Goal: Task Accomplishment & Management: Complete application form

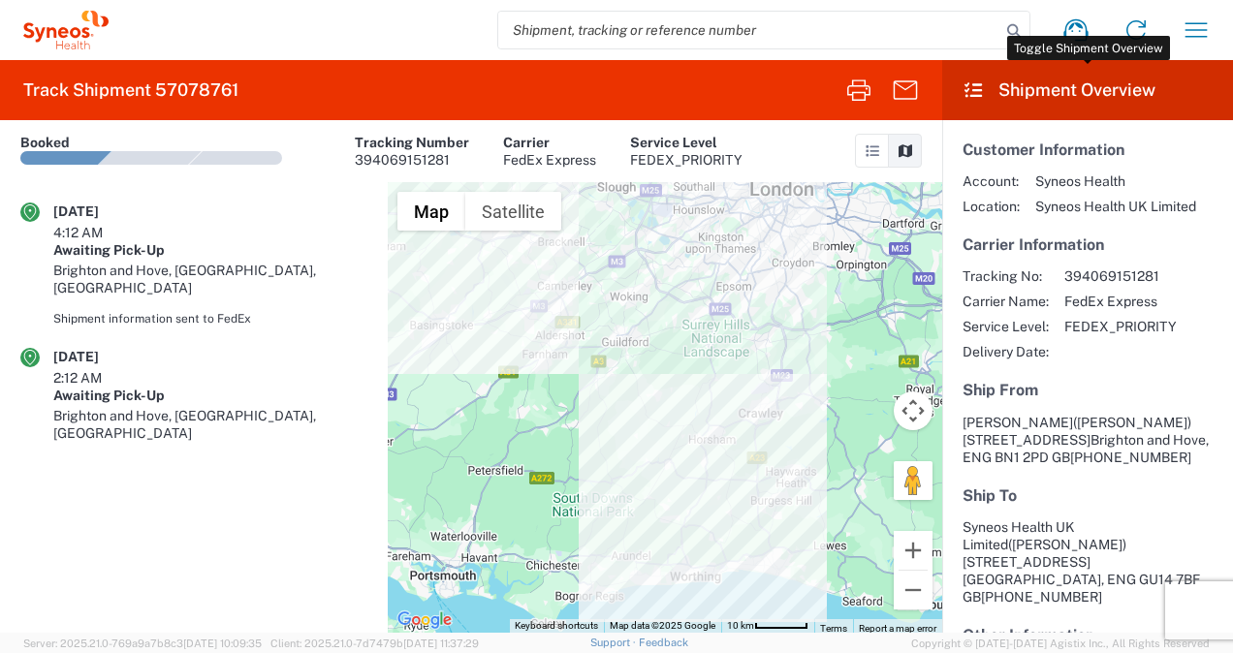
click at [1110, 89] on header "Shipment Overview" at bounding box center [1087, 90] width 291 height 60
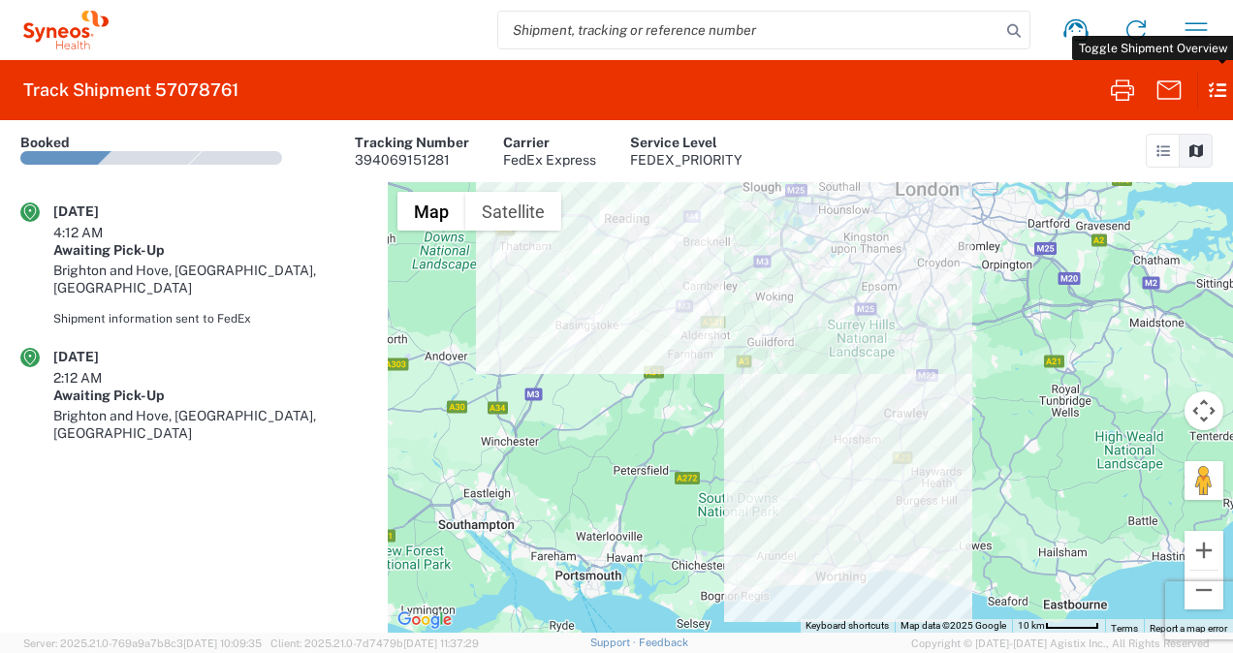
click at [1211, 83] on icon at bounding box center [1208, 90] width 22 height 38
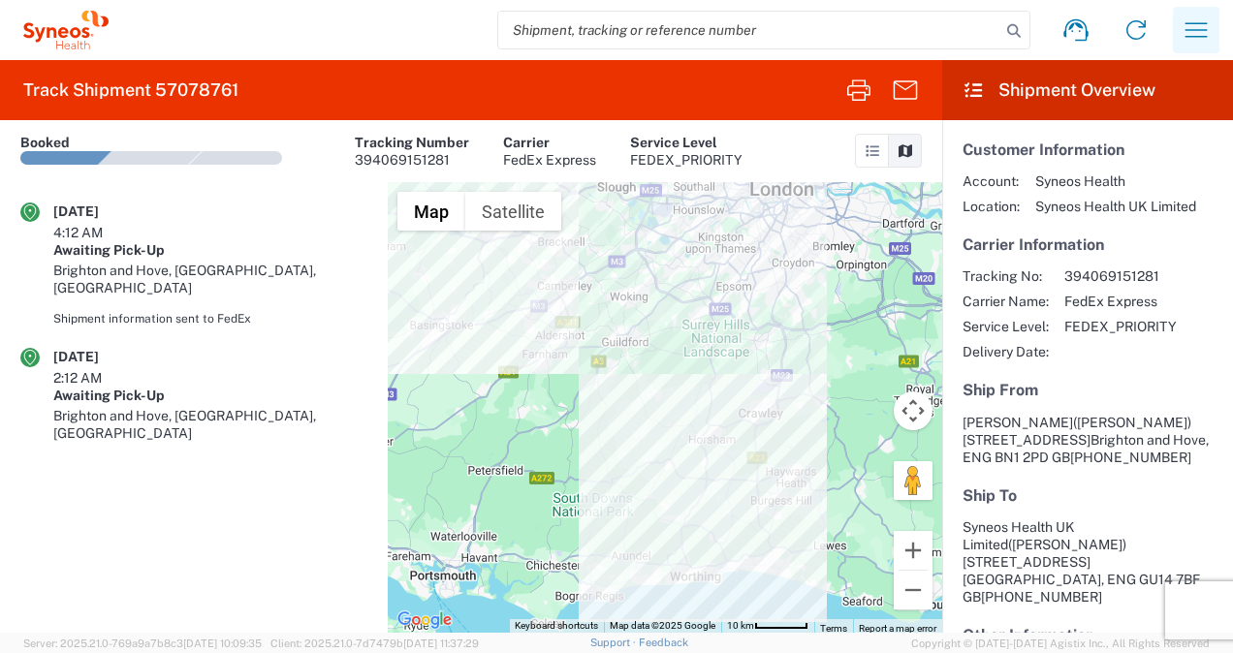
click at [1202, 33] on icon "button" at bounding box center [1195, 30] width 31 height 31
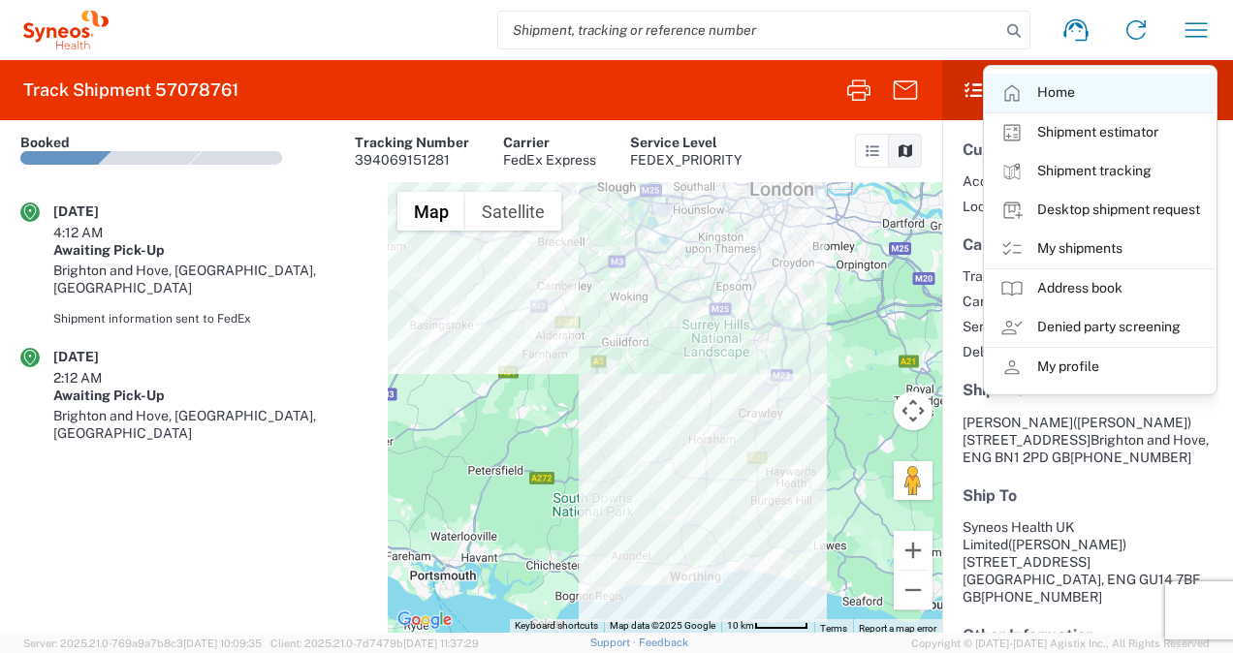
click at [1044, 89] on link "Home" at bounding box center [1100, 93] width 231 height 39
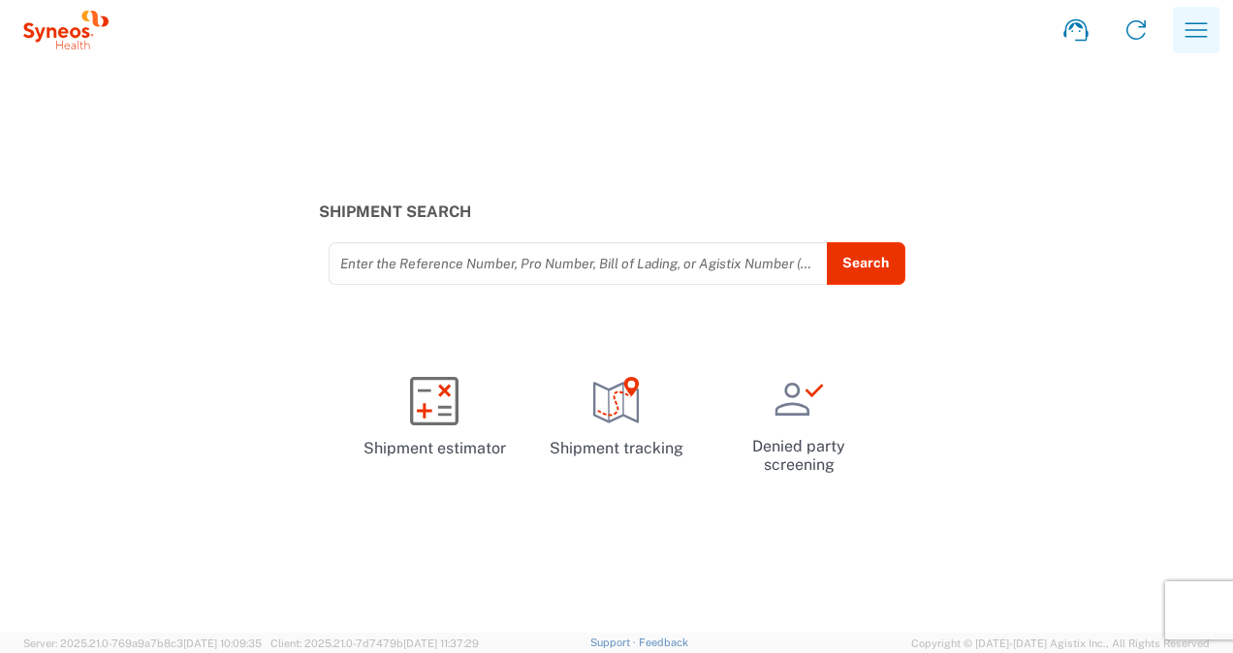
click at [1192, 50] on button "button" at bounding box center [1195, 30] width 47 height 47
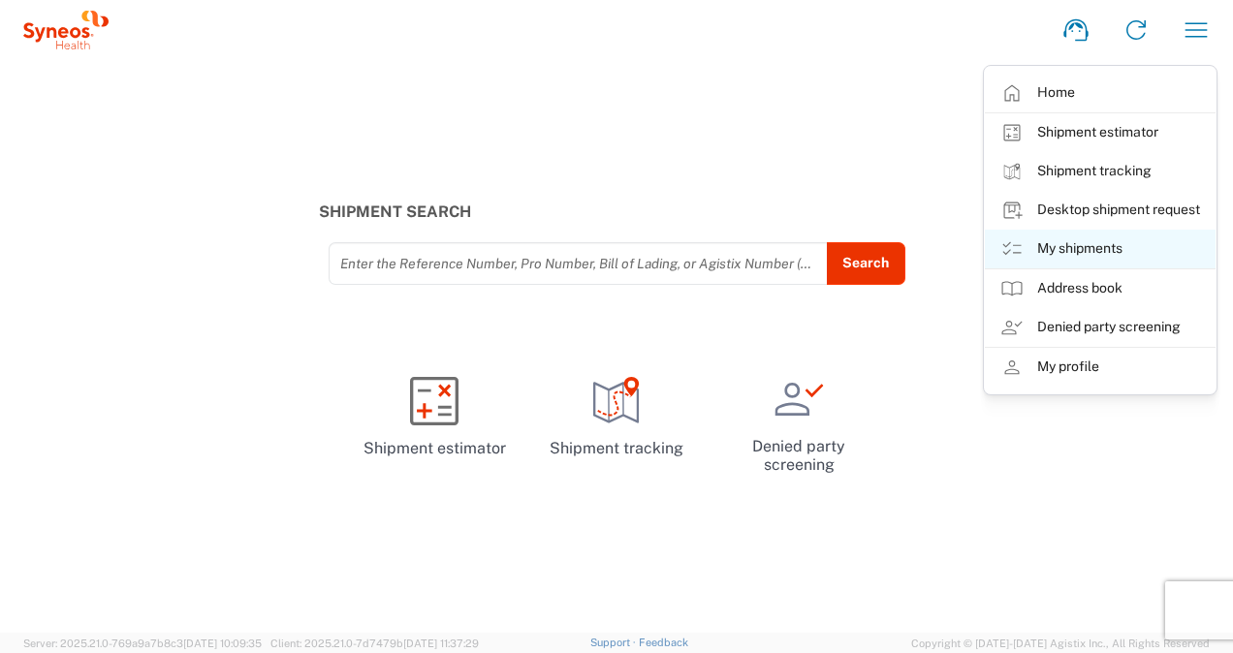
click at [1081, 251] on link "My shipments" at bounding box center [1100, 249] width 231 height 39
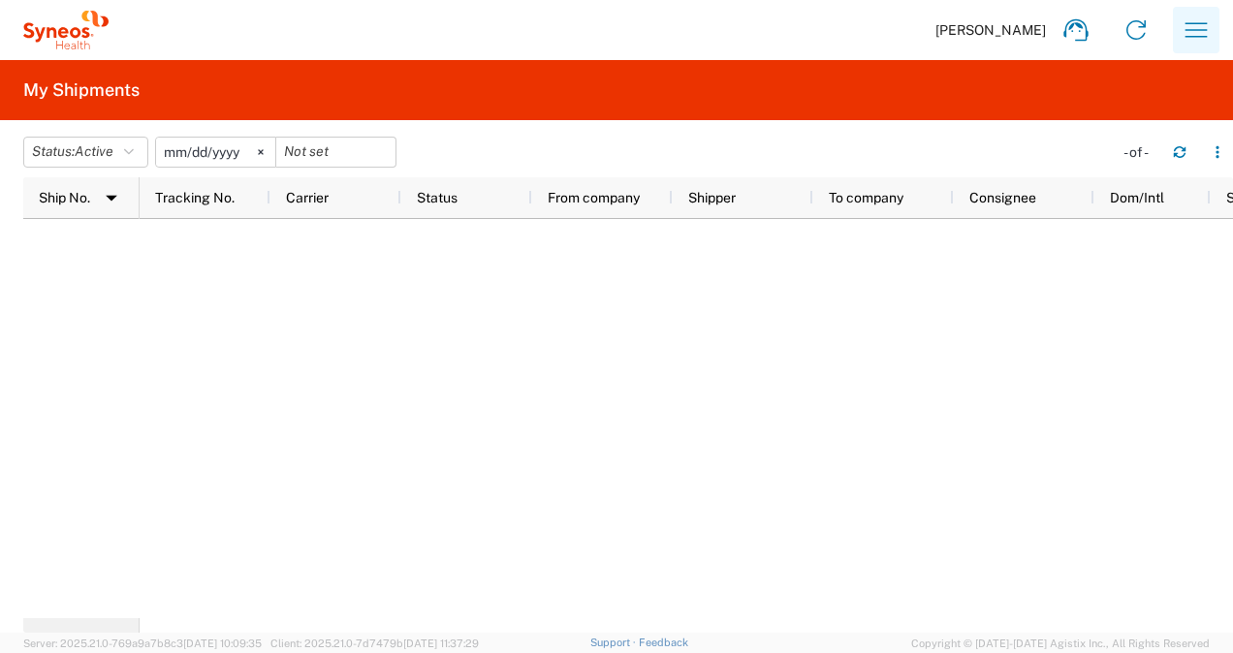
click at [1213, 35] on button "button" at bounding box center [1195, 30] width 47 height 47
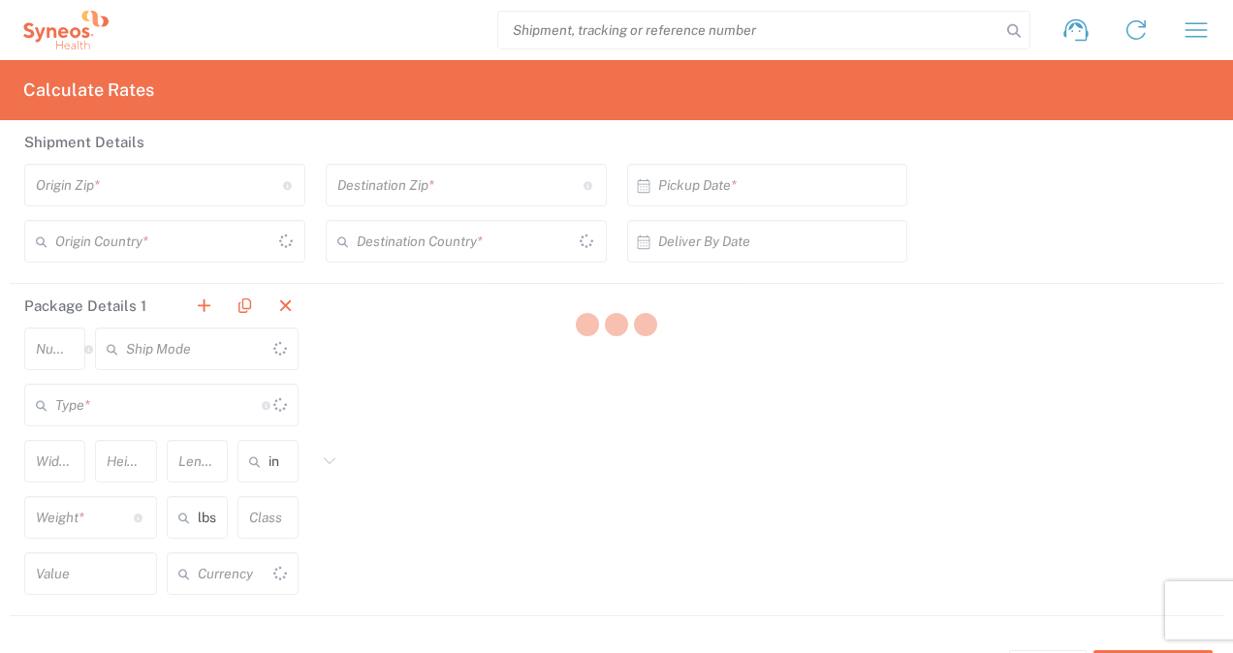
type input "United States"
type input "US Dollar"
type input "[GEOGRAPHIC_DATA]"
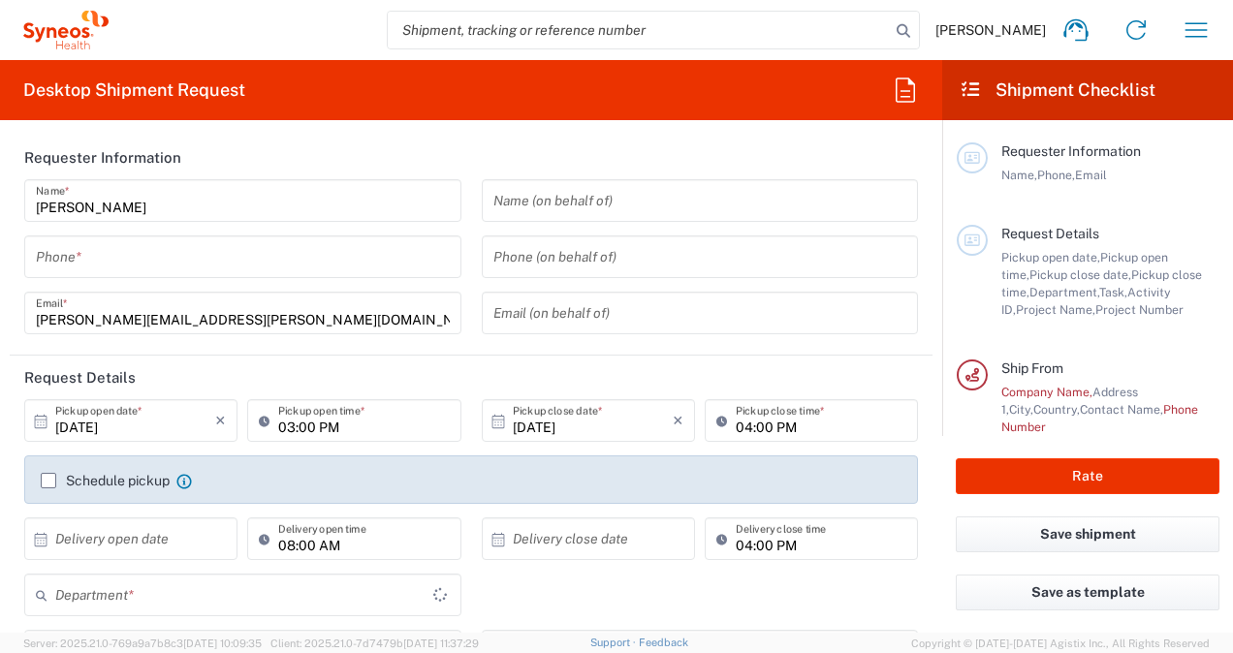
type input "England"
type input "United Kingdom"
type input "8175"
type input "Syneos Health UK Limited"
click at [909, 88] on icon "button" at bounding box center [905, 90] width 31 height 31
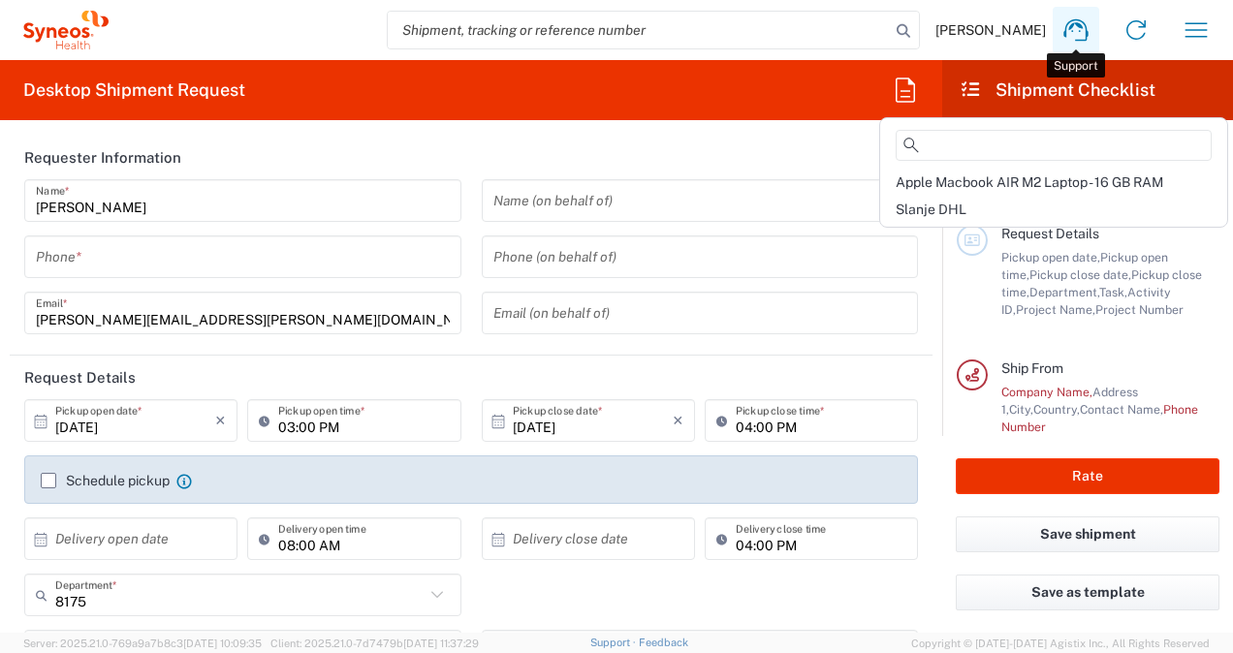
click at [1071, 39] on icon at bounding box center [1075, 30] width 31 height 31
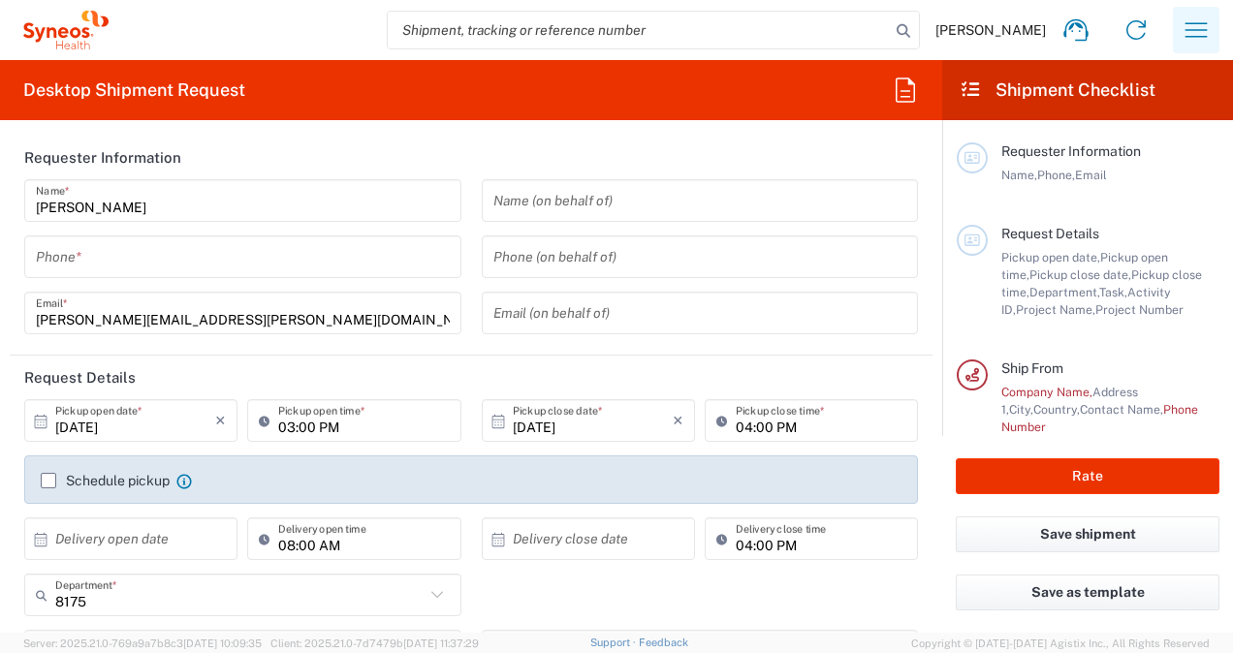
click at [1174, 29] on button "button" at bounding box center [1195, 30] width 47 height 47
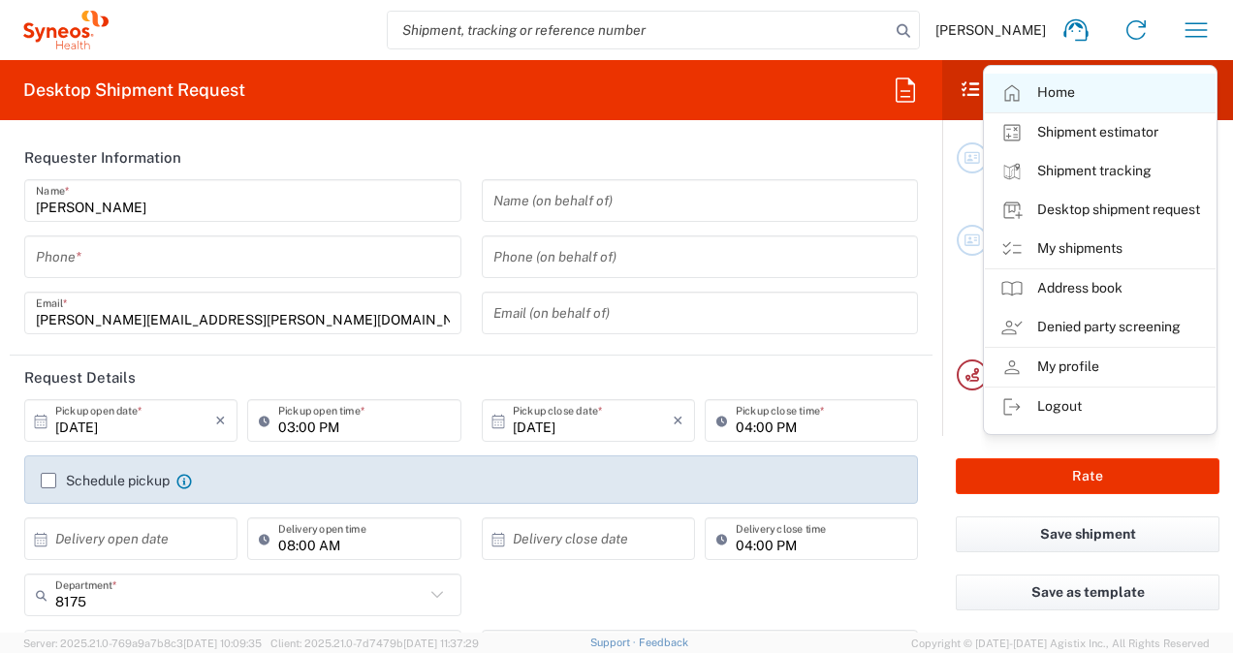
click at [1067, 104] on link "Home" at bounding box center [1100, 93] width 231 height 39
